Goal: Information Seeking & Learning: Find specific fact

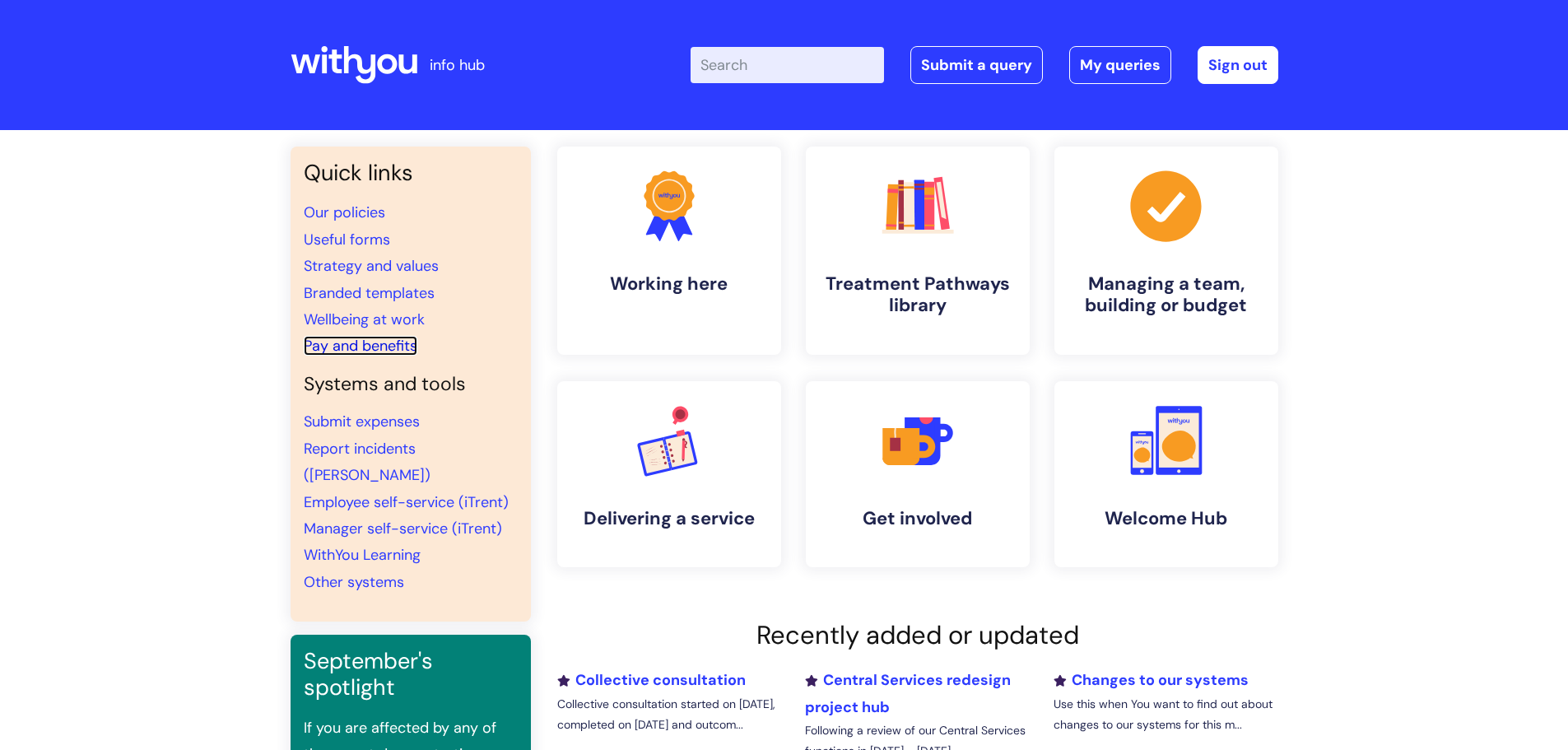
drag, startPoint x: 344, startPoint y: 337, endPoint x: 455, endPoint y: 338, distance: 111.0
click at [344, 337] on link "Pay and benefits" at bounding box center [360, 346] width 114 height 20
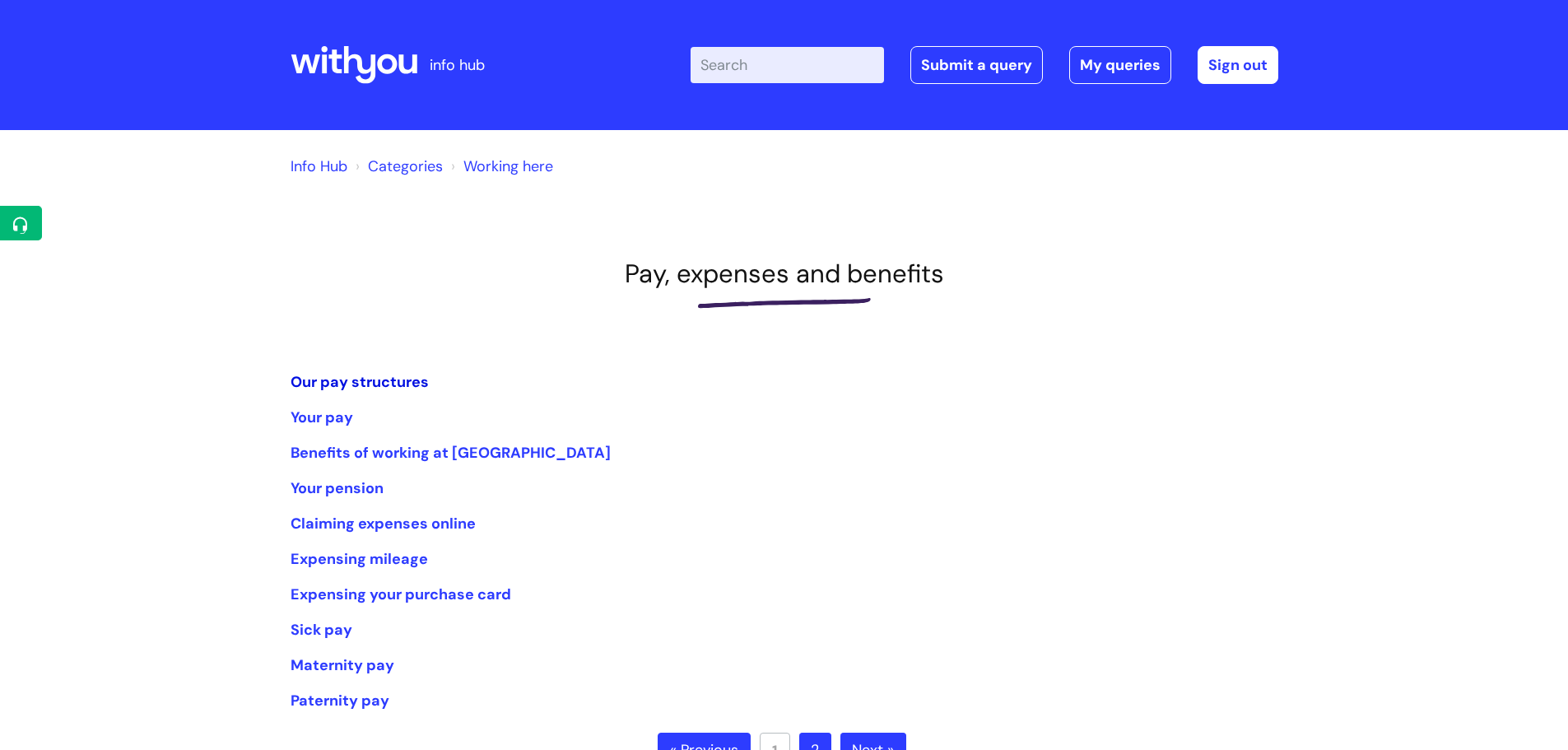
click at [401, 382] on link "Our pay structures" at bounding box center [360, 382] width 138 height 20
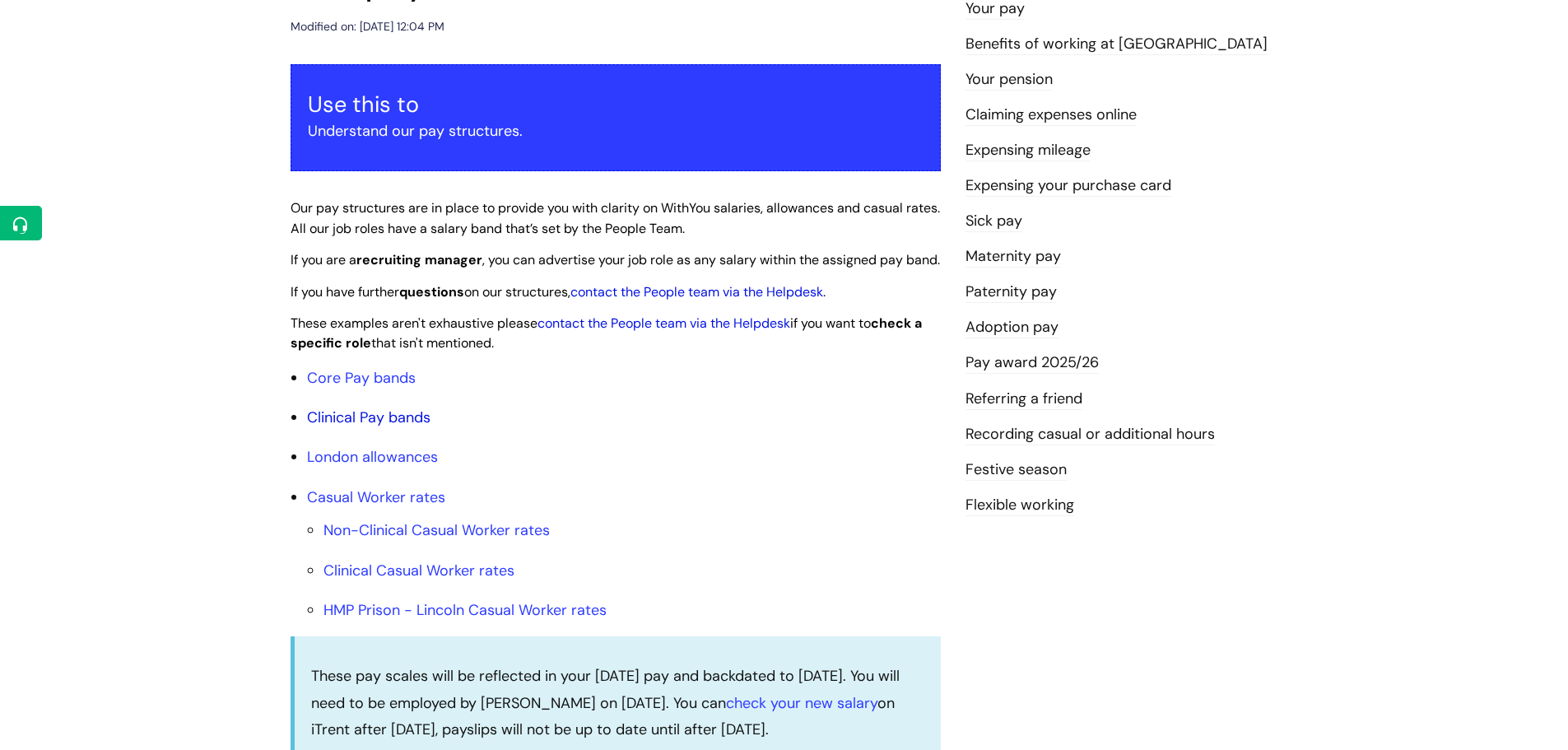
click at [418, 427] on link "Clinical Pay bands" at bounding box center [368, 417] width 124 height 20
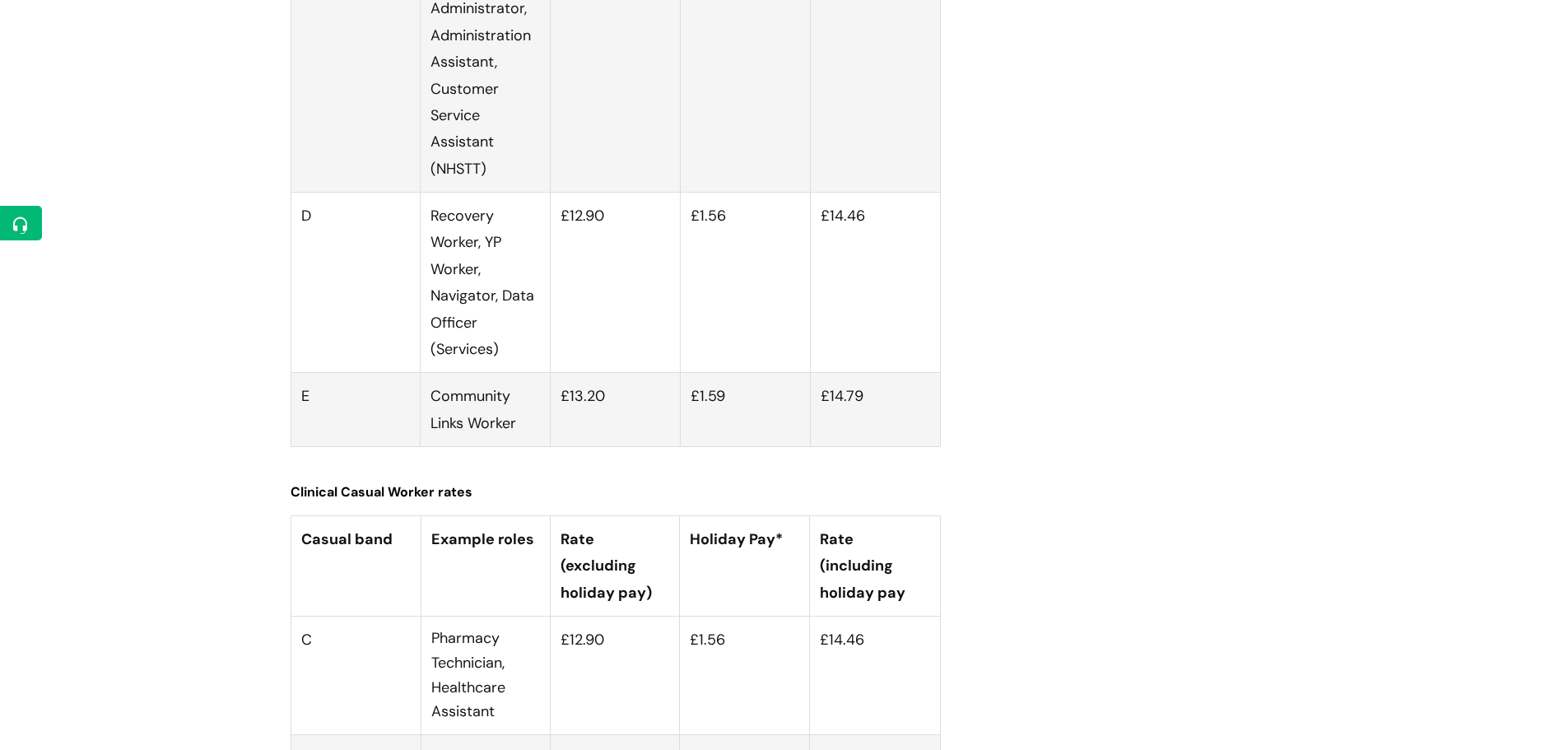
scroll to position [4966, 0]
